Goal: Task Accomplishment & Management: Use online tool/utility

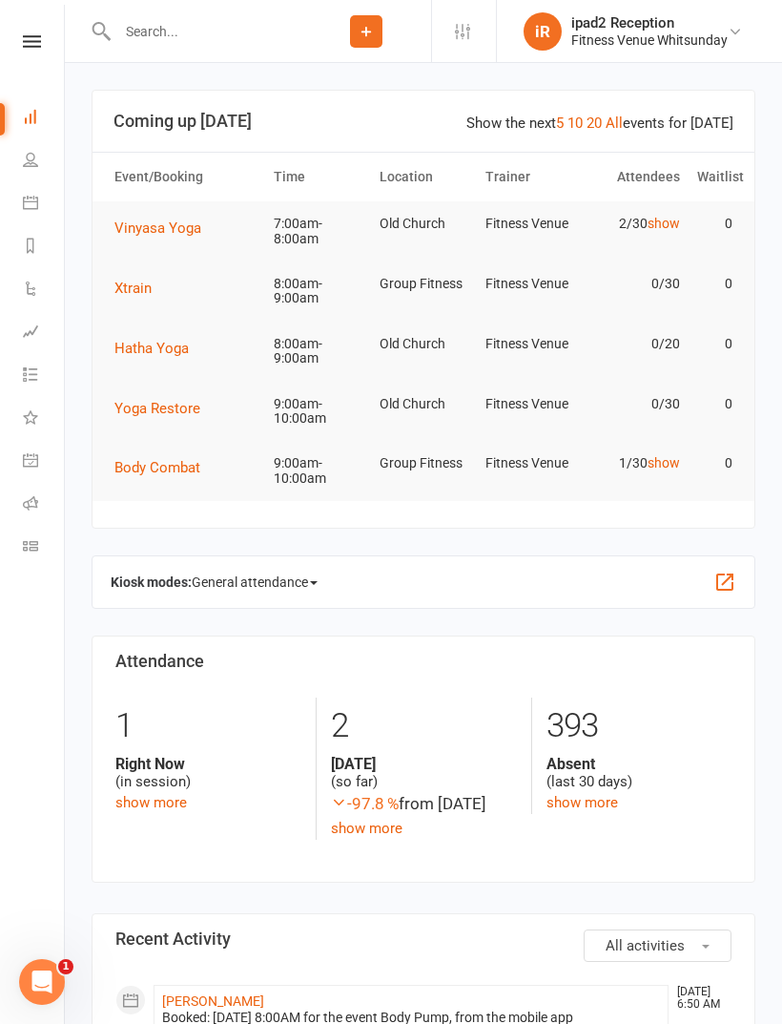
click at [239, 40] on input "text" at bounding box center [207, 31] width 190 height 27
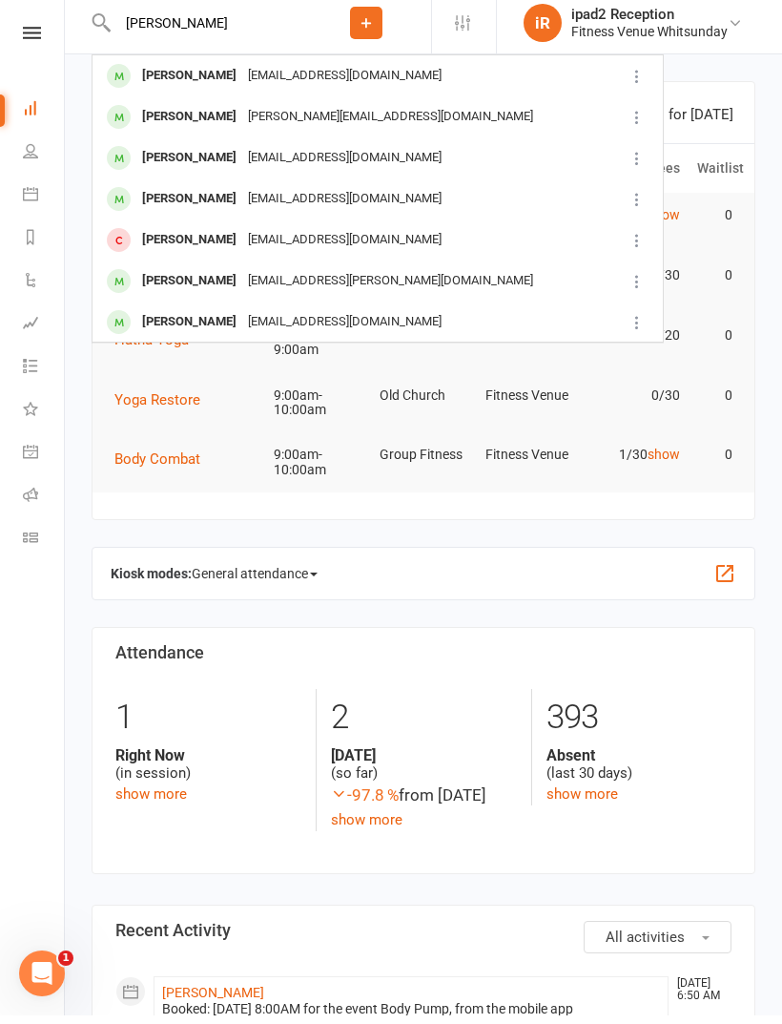
type input "[PERSON_NAME]"
click at [178, 115] on div "[PERSON_NAME]" at bounding box center [189, 126] width 106 height 28
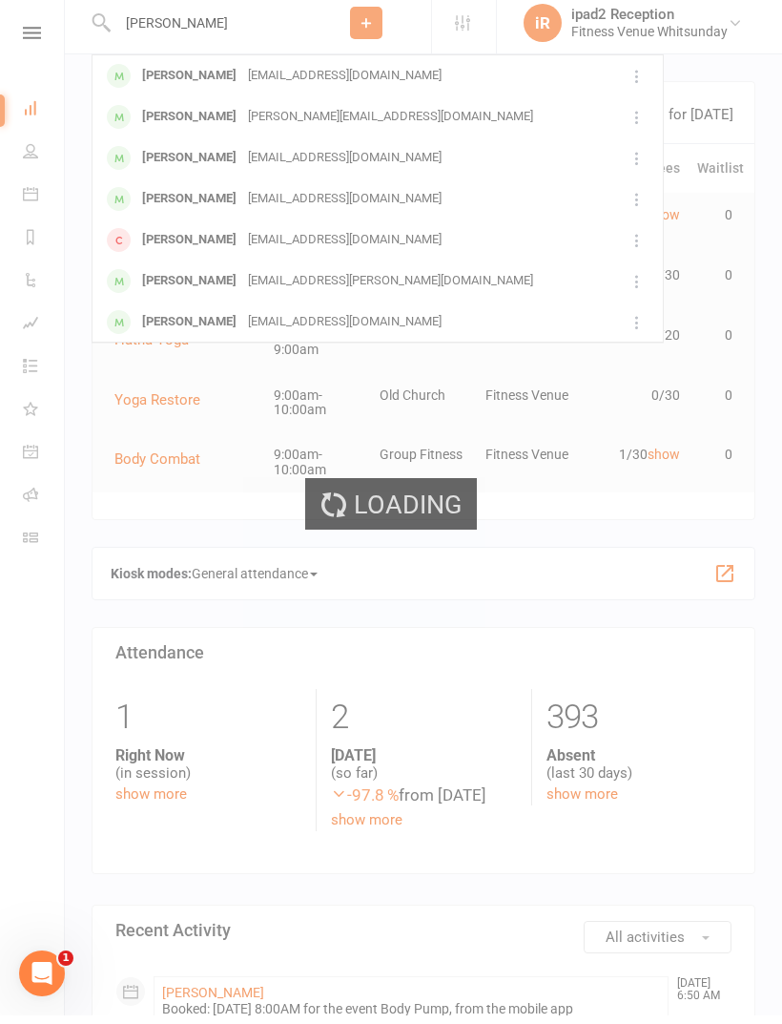
scroll to position [9, 0]
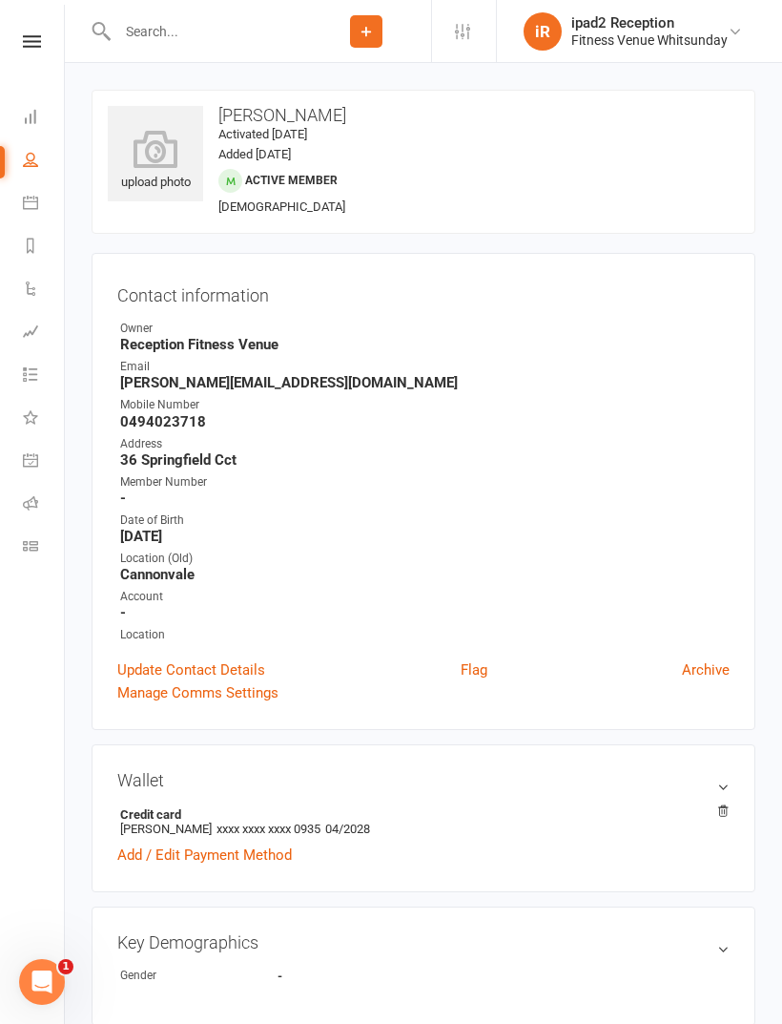
click at [34, 216] on link "Calendar" at bounding box center [44, 204] width 43 height 43
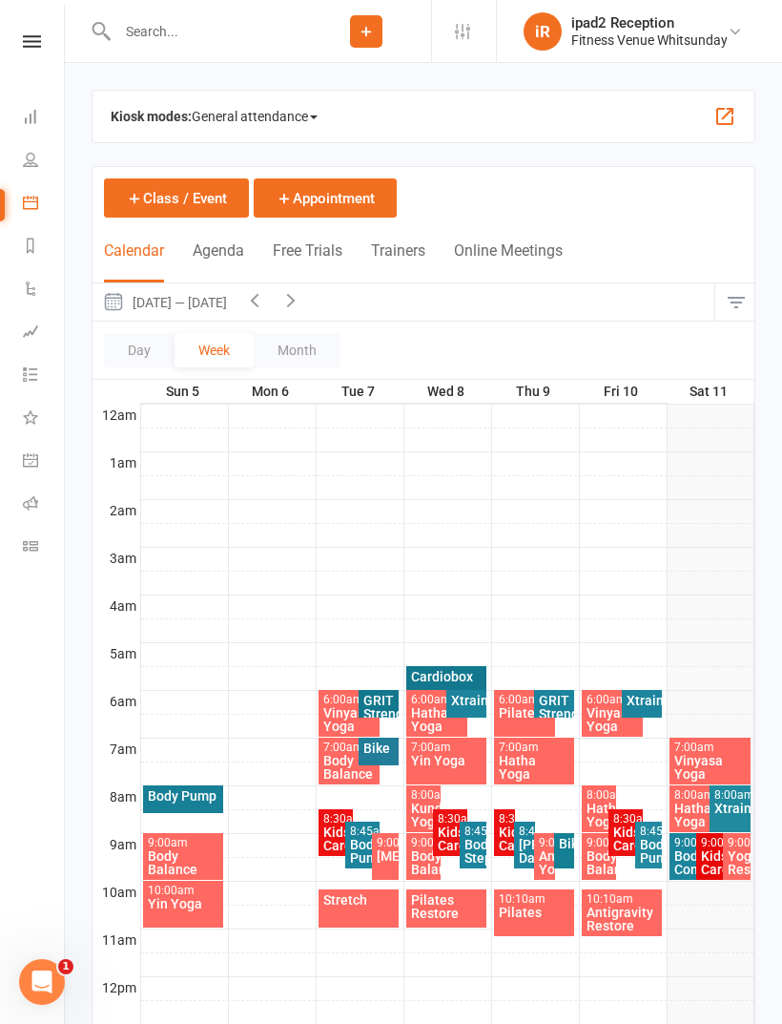
click at [246, 109] on span "General attendance" at bounding box center [255, 116] width 126 height 31
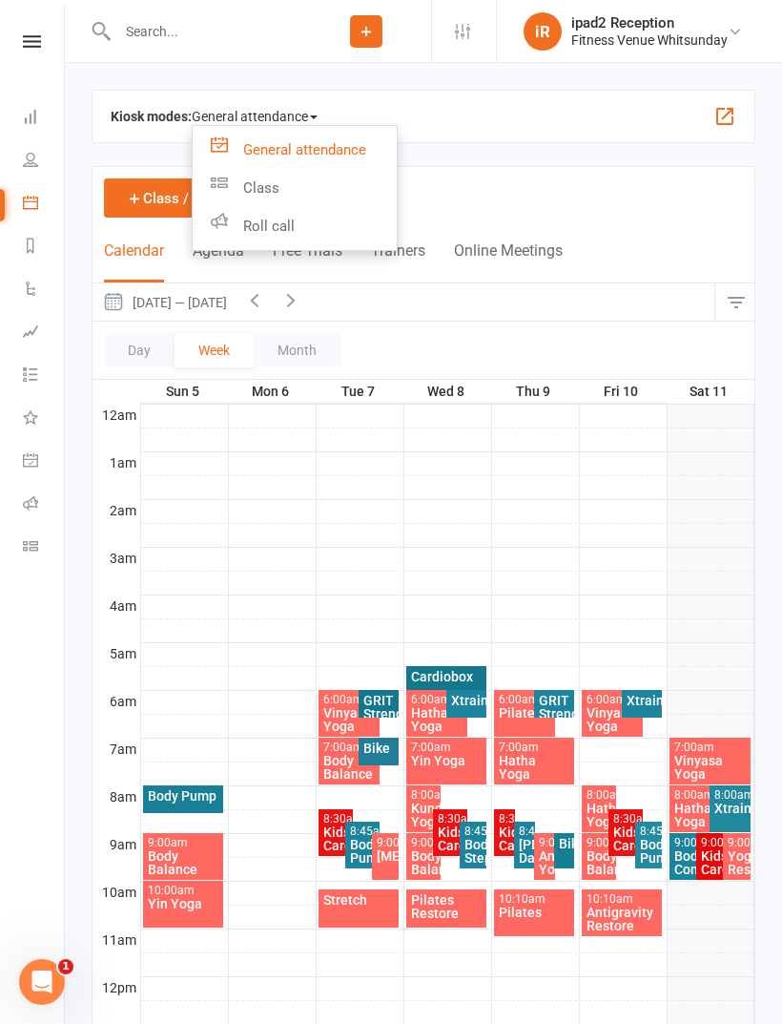
click at [267, 183] on link "Class" at bounding box center [295, 188] width 204 height 38
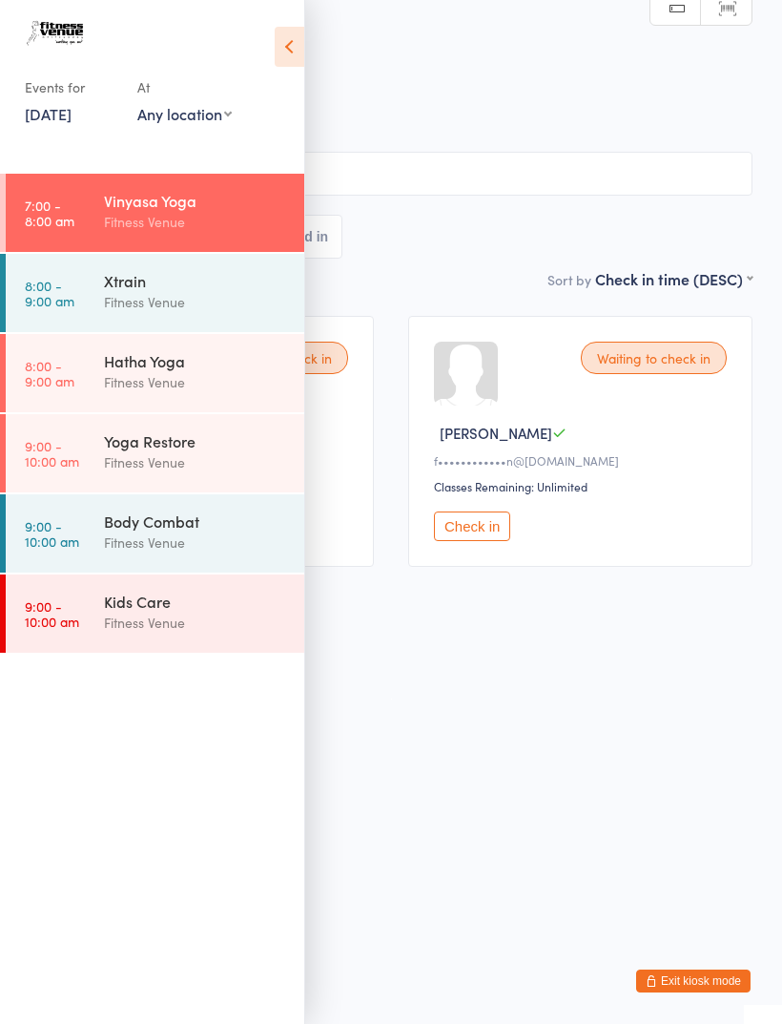
click at [290, 52] on icon at bounding box center [290, 47] width 30 height 40
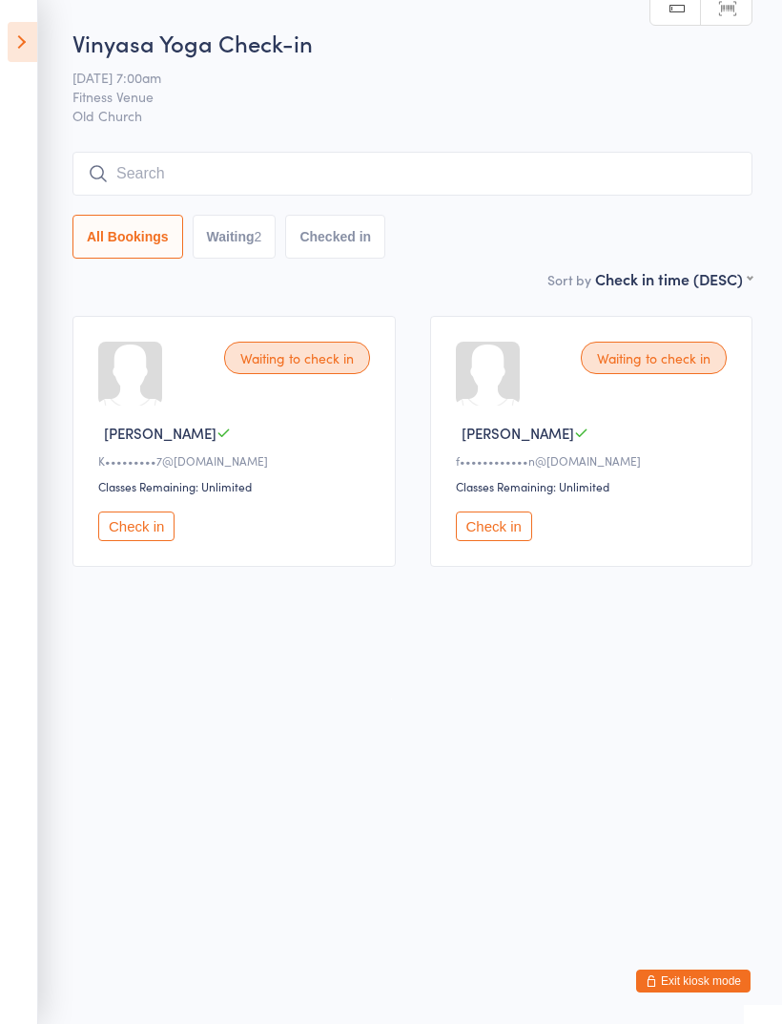
click at [137, 536] on button "Check in" at bounding box center [136, 526] width 76 height 30
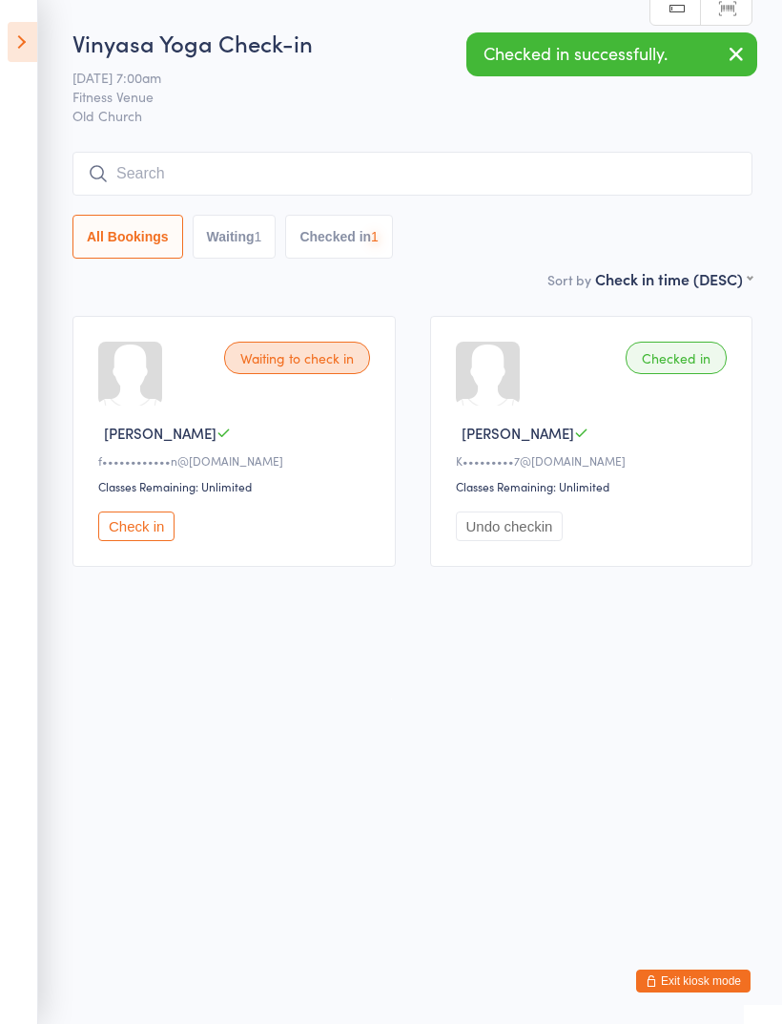
click at [504, 528] on button "Undo checkin" at bounding box center [510, 526] width 108 height 30
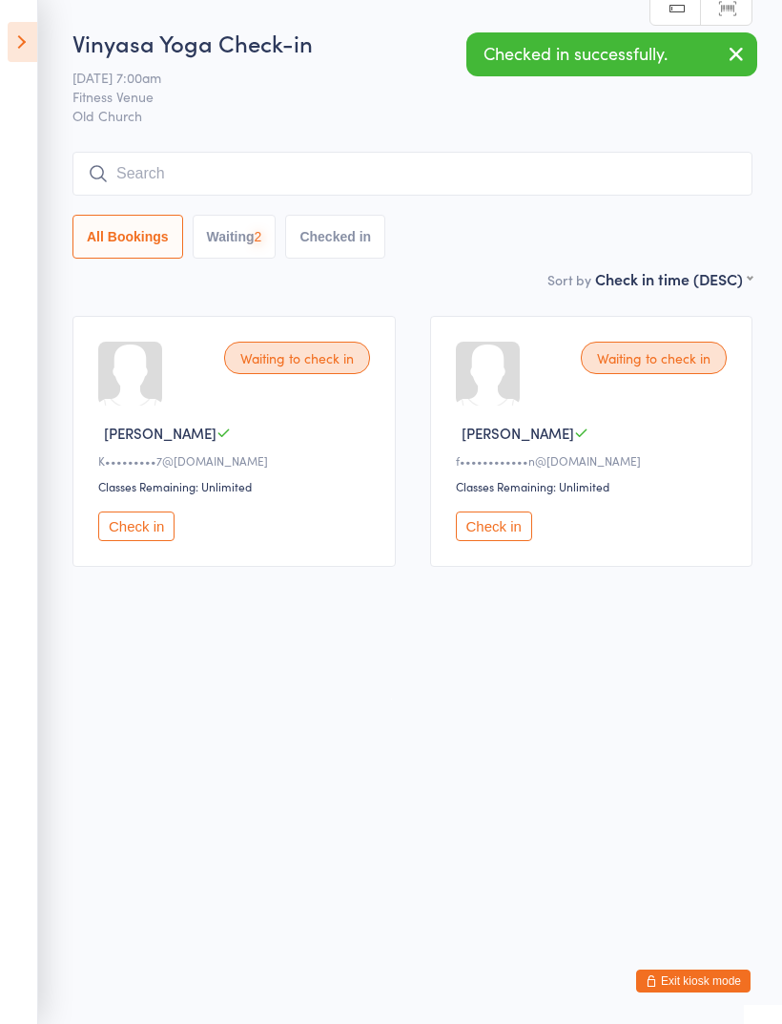
click at [139, 527] on button "Check in" at bounding box center [136, 526] width 76 height 30
click at [129, 531] on button "Check in" at bounding box center [136, 526] width 76 height 30
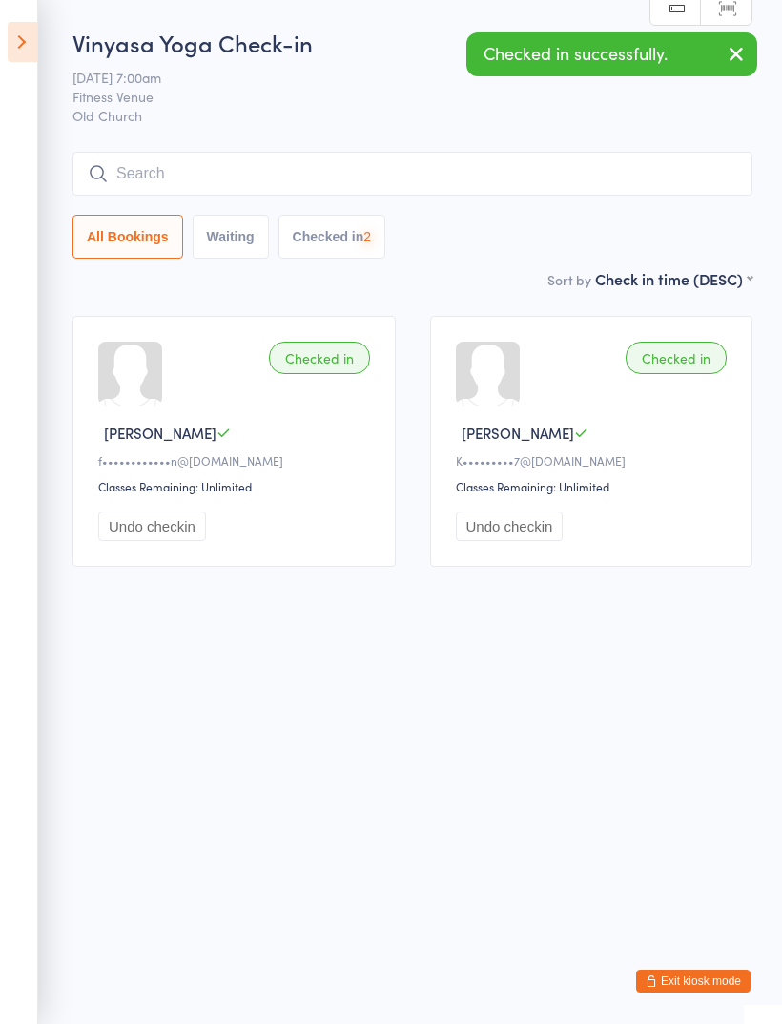
click at [277, 179] on input "search" at bounding box center [413, 174] width 680 height 44
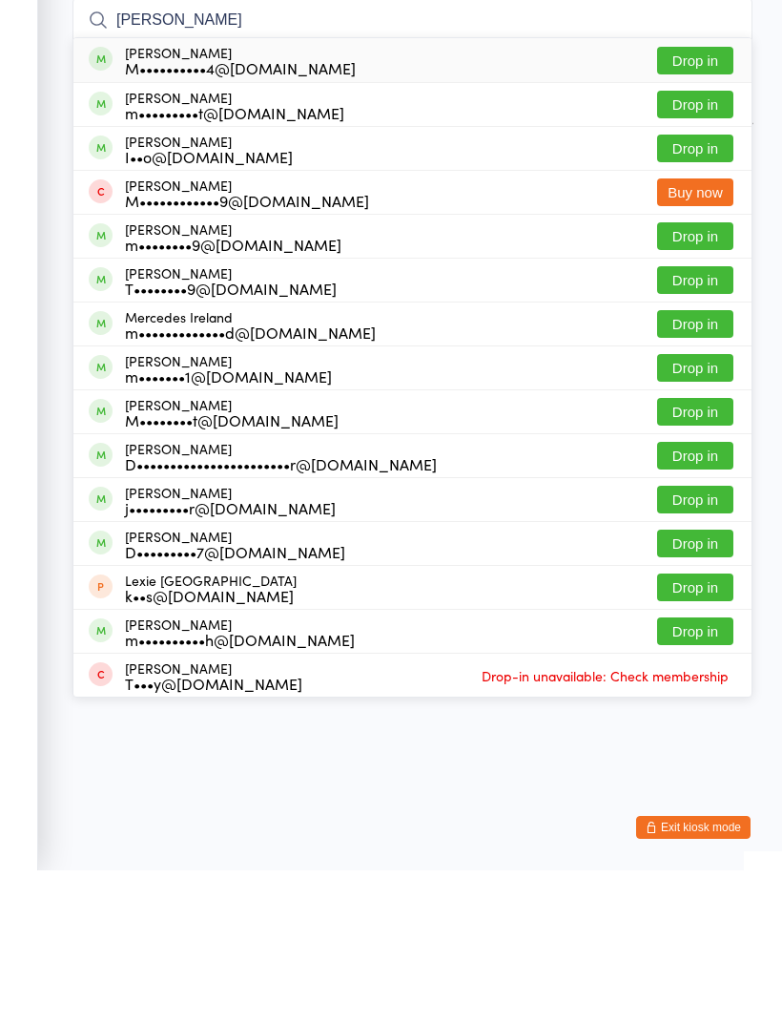
type input "[PERSON_NAME]"
click at [689, 244] on button "Drop in" at bounding box center [695, 258] width 76 height 28
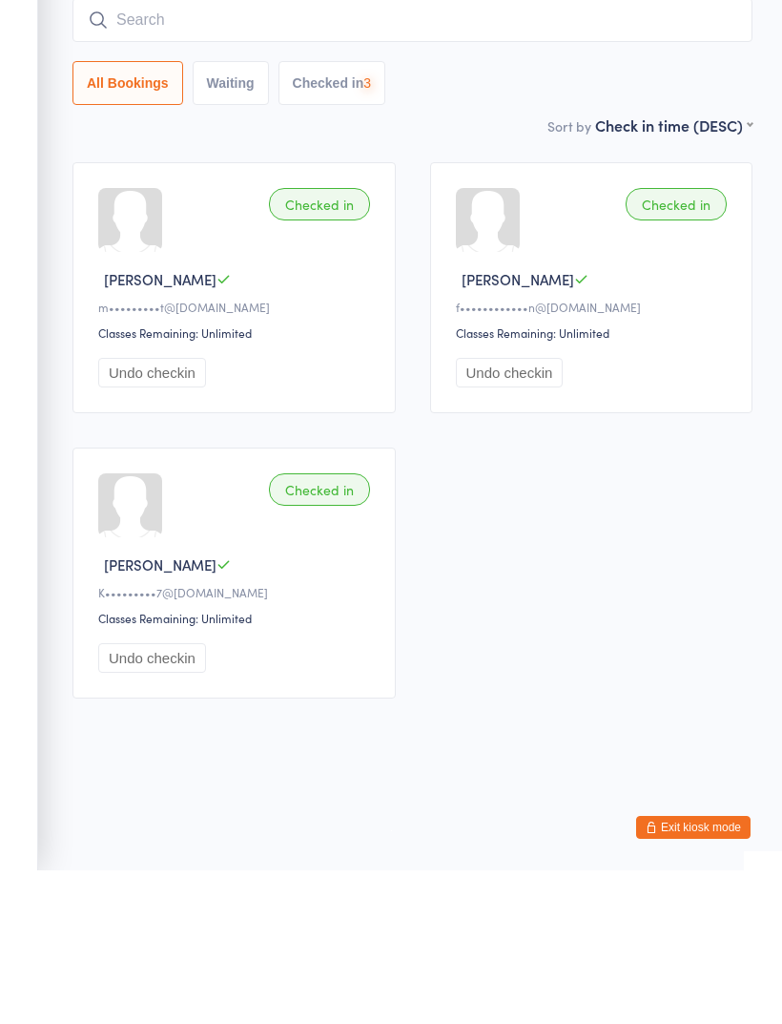
click at [452, 152] on input "search" at bounding box center [413, 174] width 680 height 44
click at [473, 152] on input "search" at bounding box center [413, 174] width 680 height 44
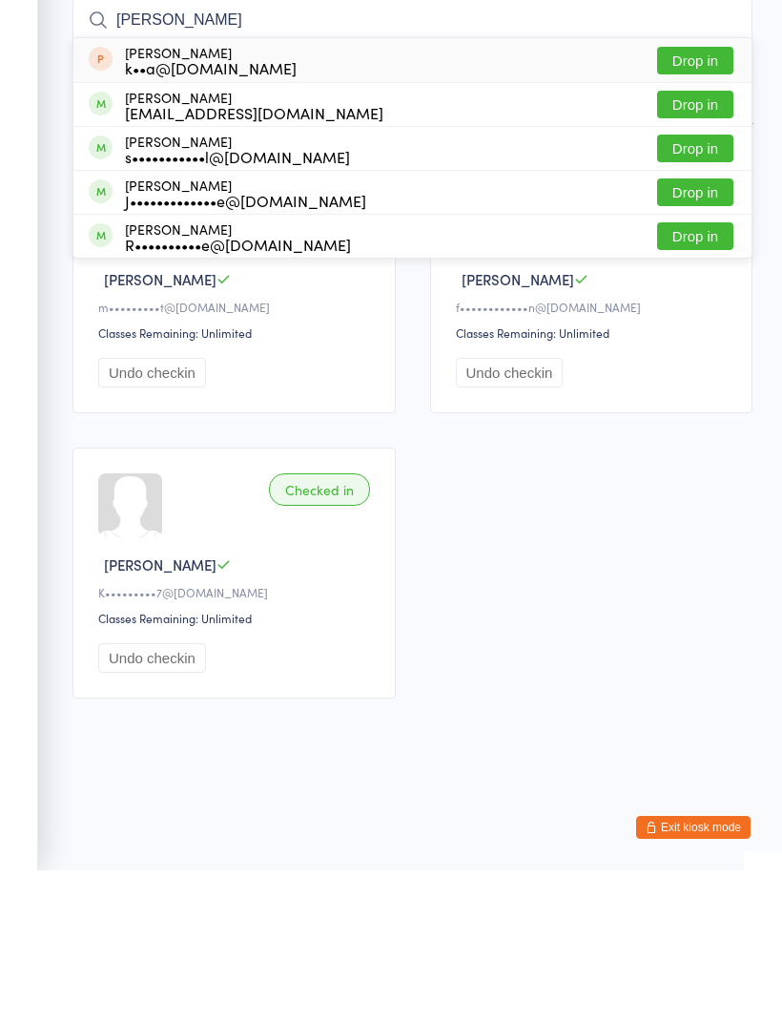
type input "Julie"
click at [701, 288] on button "Drop in" at bounding box center [695, 302] width 76 height 28
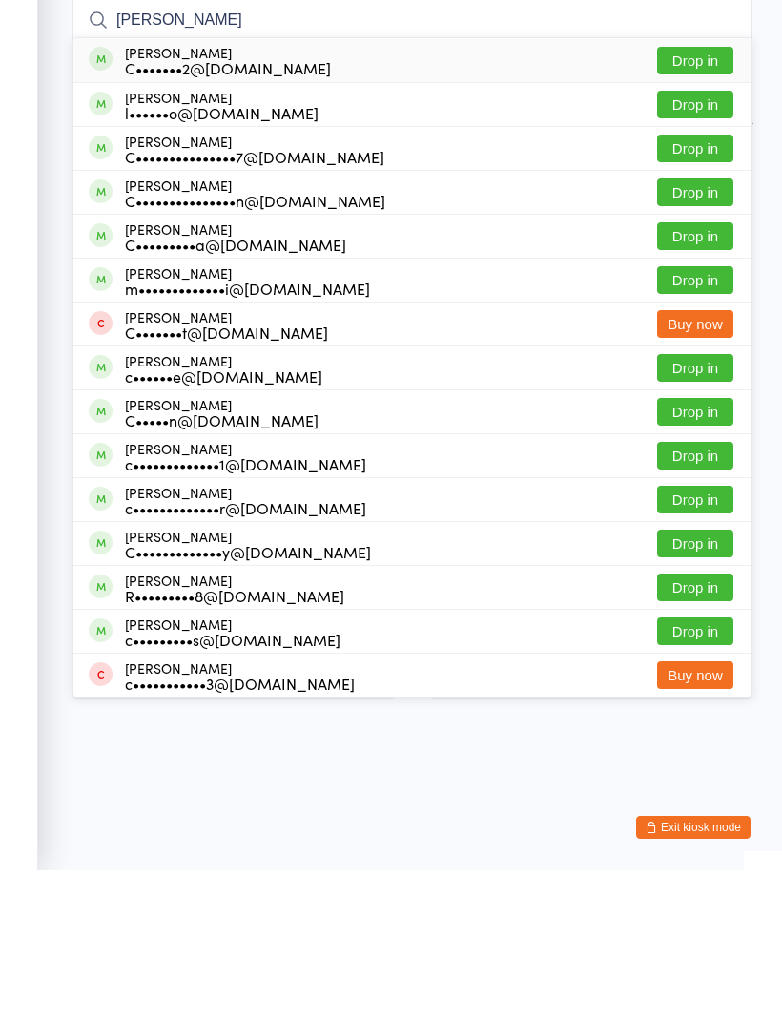
type input "Caroline"
click at [695, 376] on button "Drop in" at bounding box center [695, 390] width 76 height 28
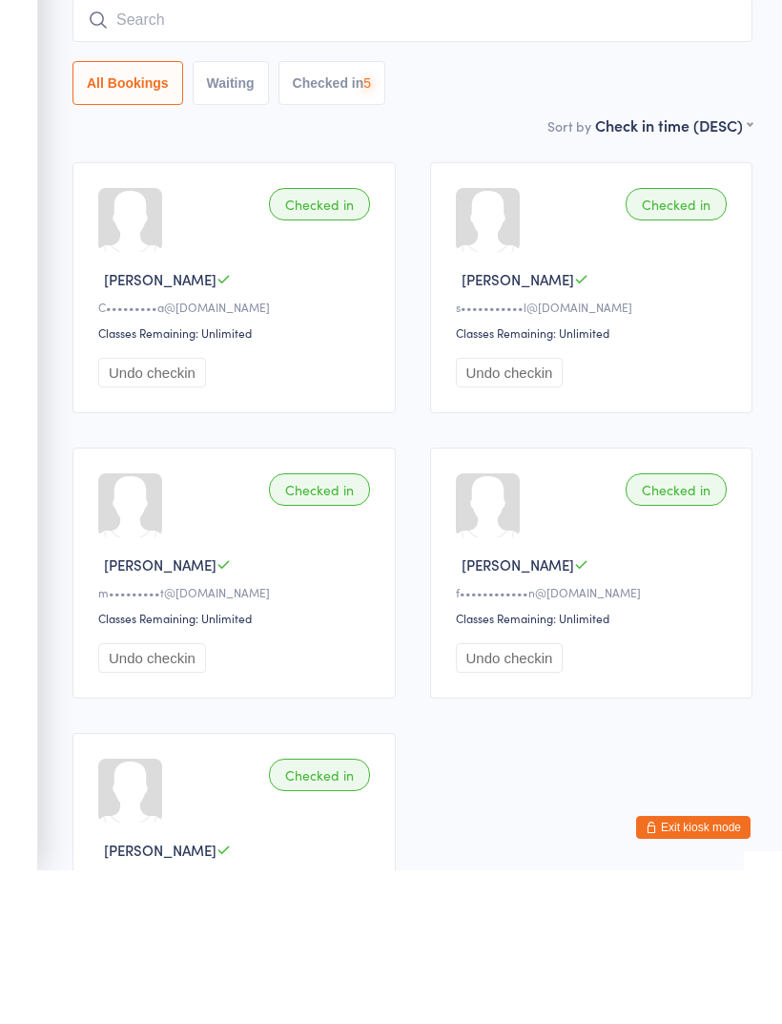
click at [424, 152] on input "search" at bounding box center [413, 174] width 680 height 44
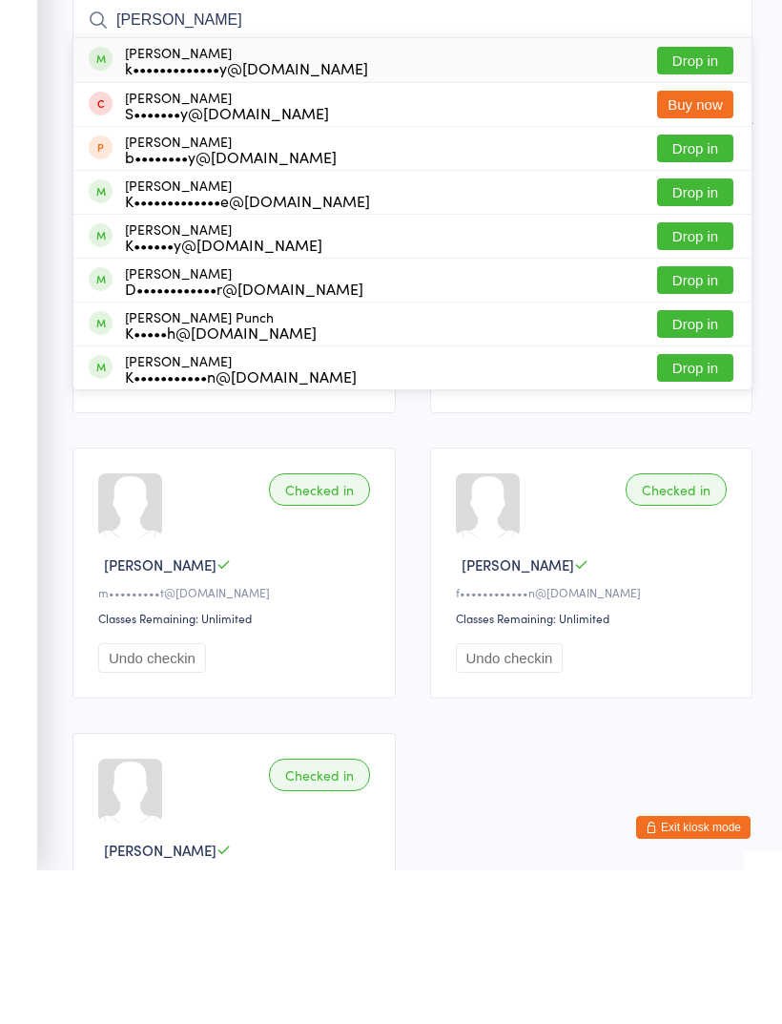
type input "Kelsey"
click at [692, 200] on button "Drop in" at bounding box center [695, 214] width 76 height 28
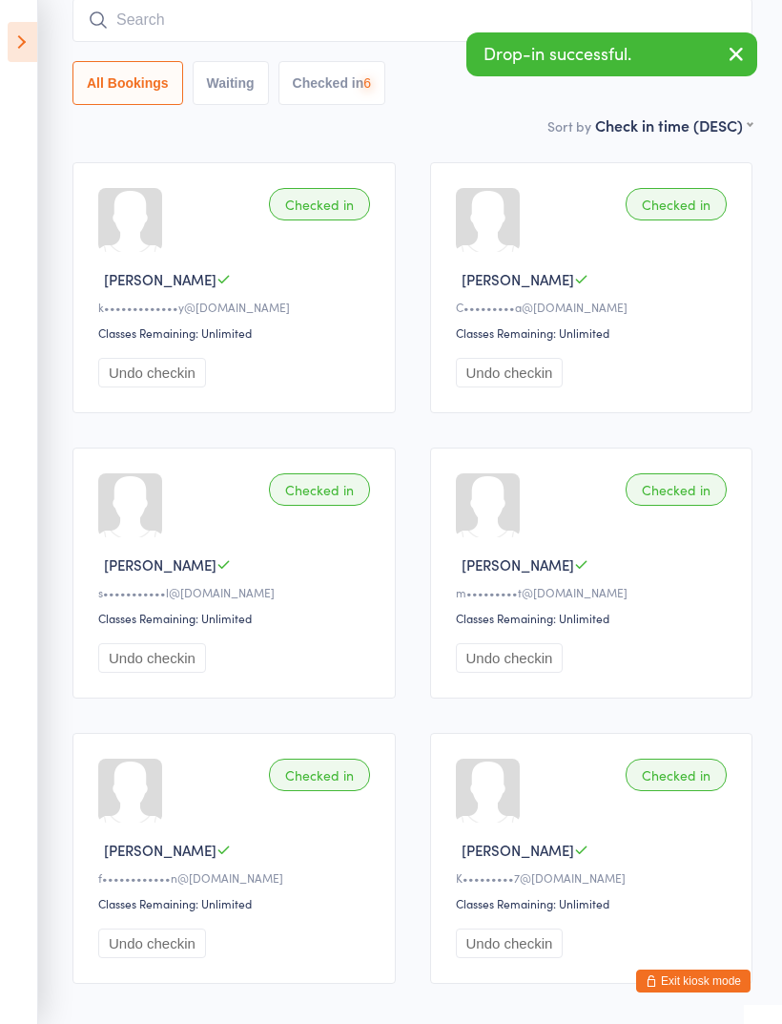
click at [342, 20] on input "search" at bounding box center [413, 20] width 680 height 44
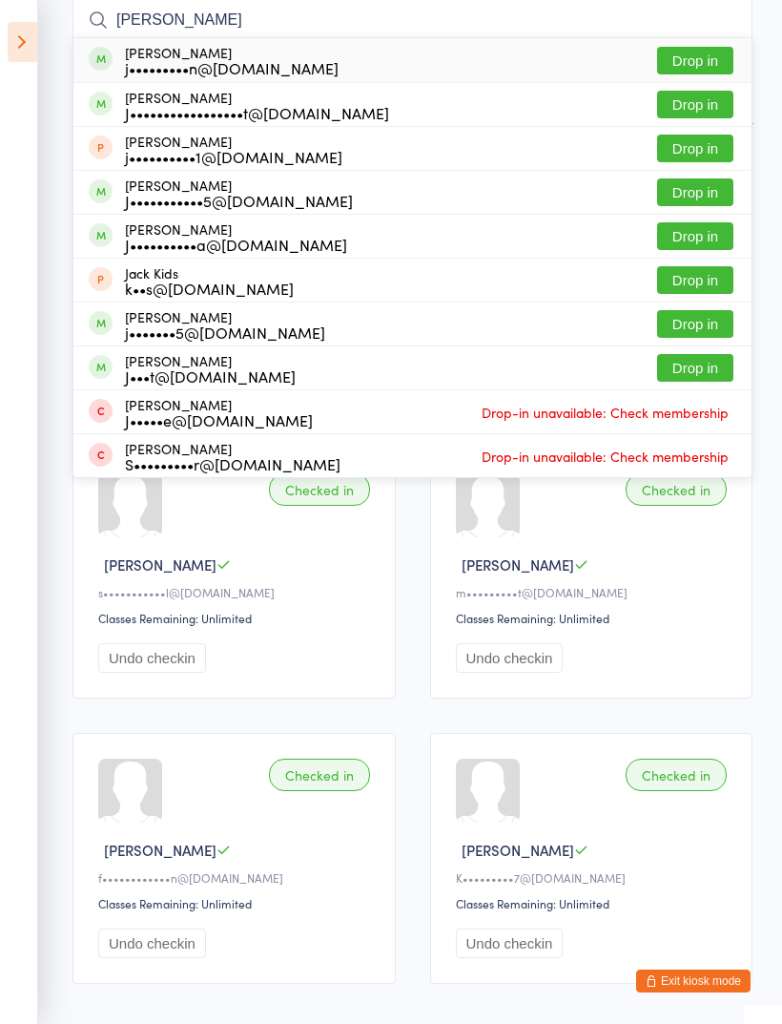
type input "J"
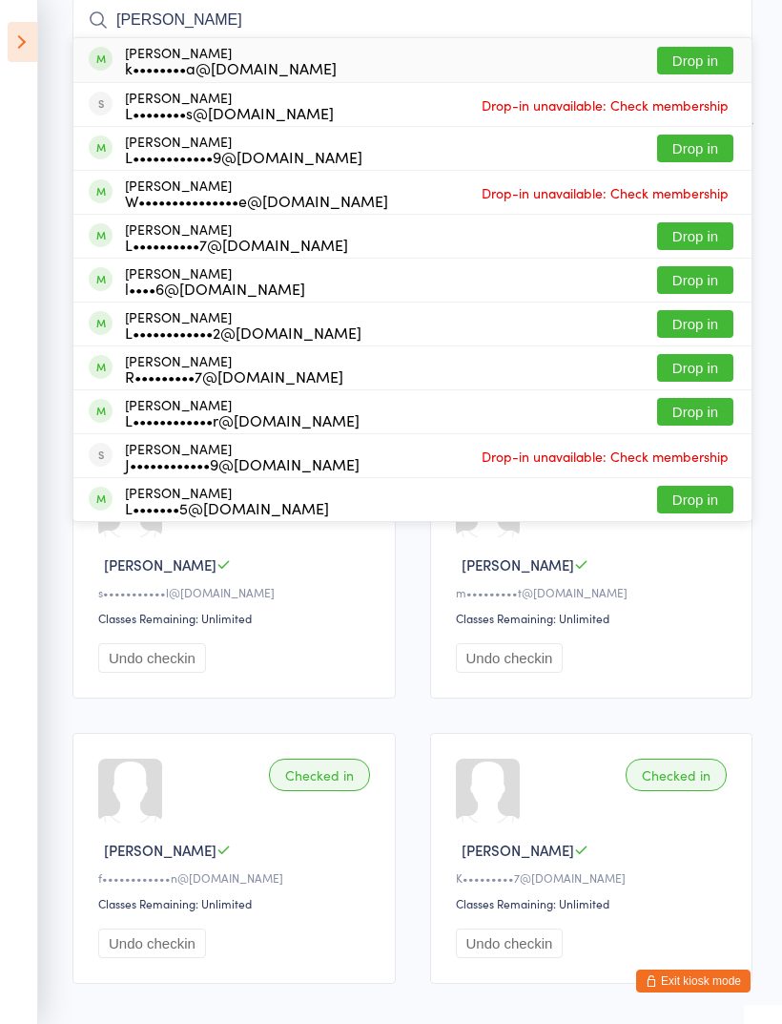
type input "Laura"
click at [698, 276] on button "Drop in" at bounding box center [695, 280] width 76 height 28
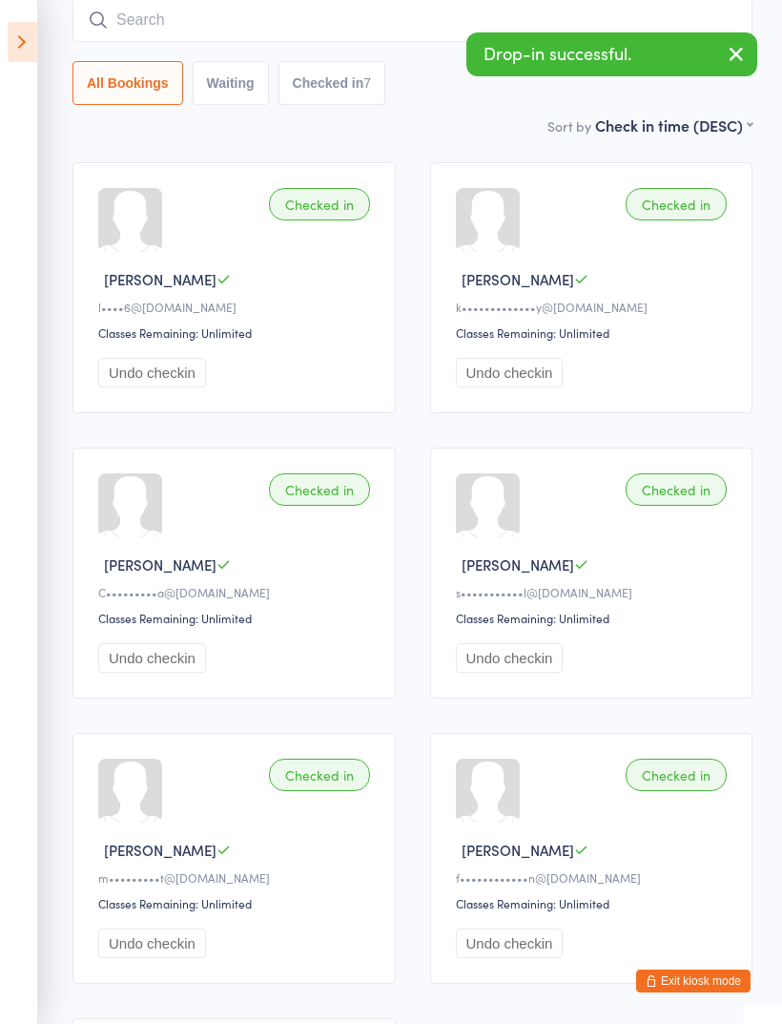
click at [737, 46] on icon "button" at bounding box center [736, 54] width 23 height 24
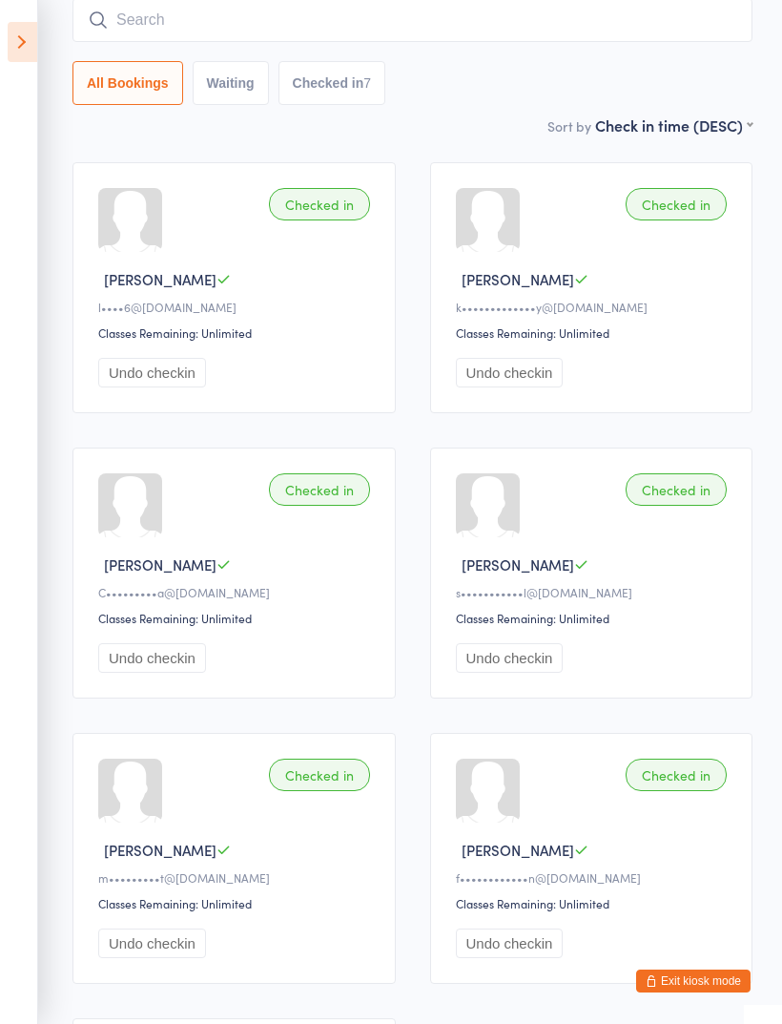
click at [193, 14] on input "search" at bounding box center [413, 20] width 680 height 44
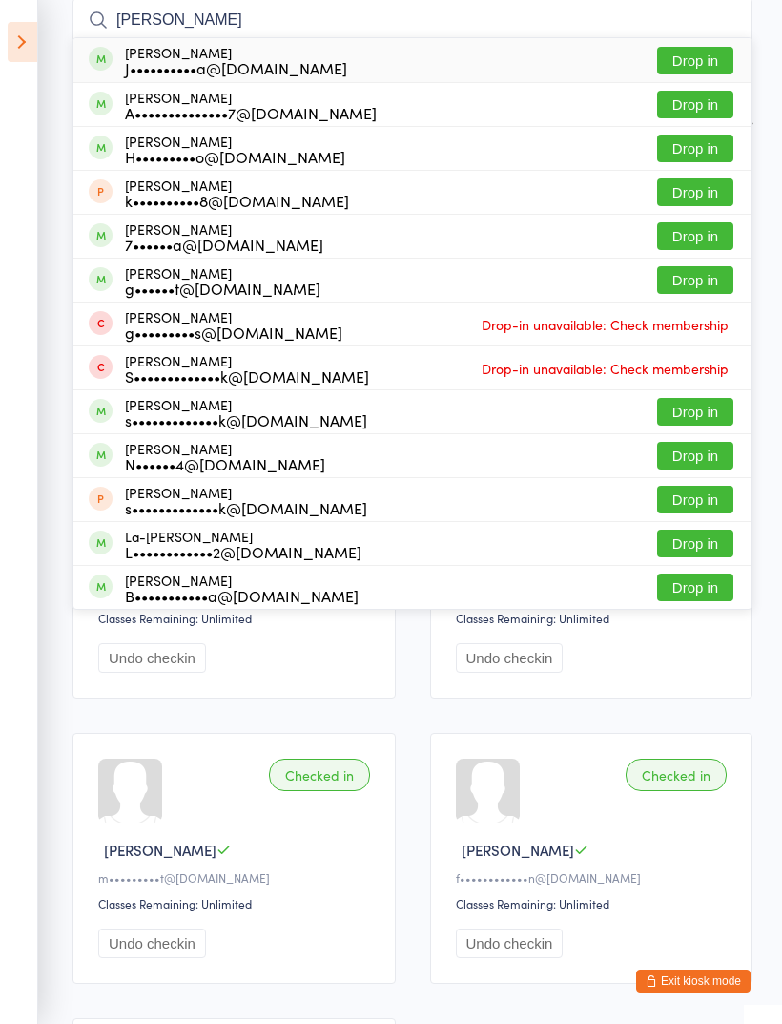
type input "Gardner"
click at [697, 62] on button "Drop in" at bounding box center [695, 61] width 76 height 28
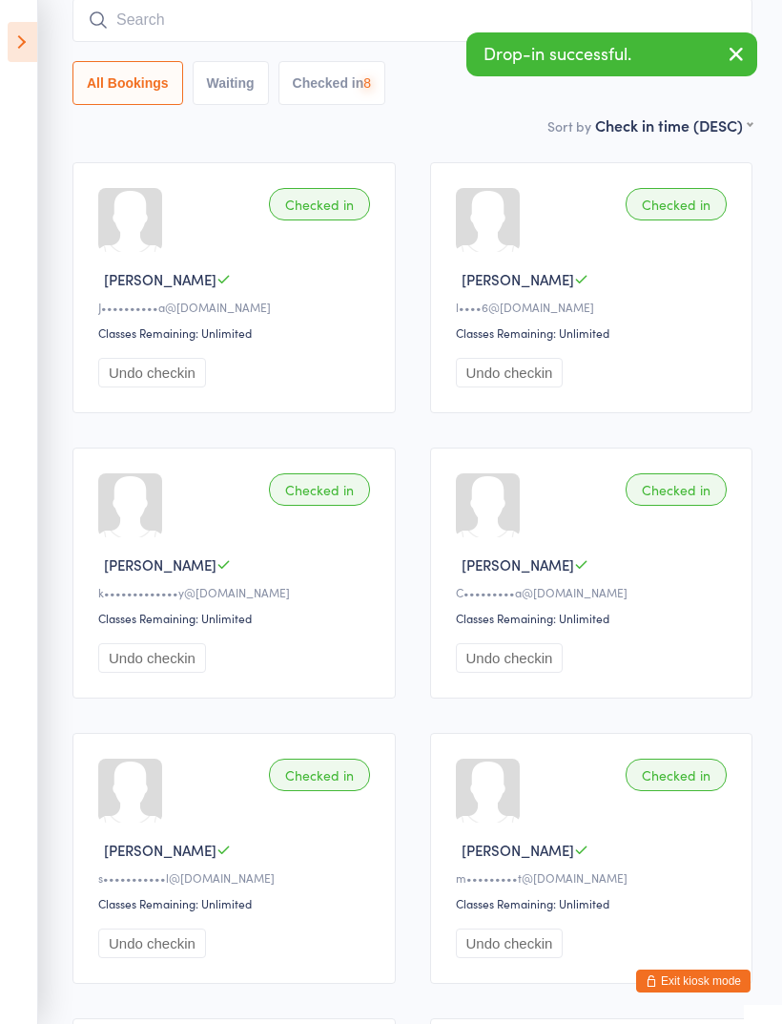
click at [291, 20] on input "search" at bounding box center [413, 20] width 680 height 44
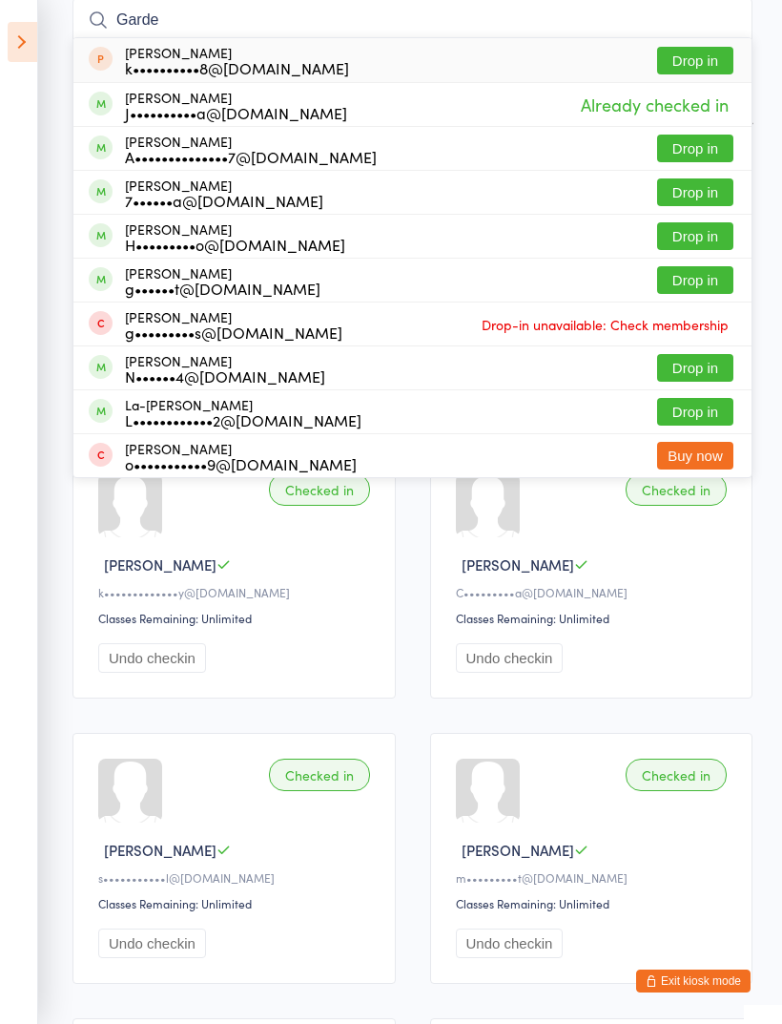
type input "Garde"
click at [700, 145] on button "Drop in" at bounding box center [695, 149] width 76 height 28
